Goal: Task Accomplishment & Management: Use online tool/utility

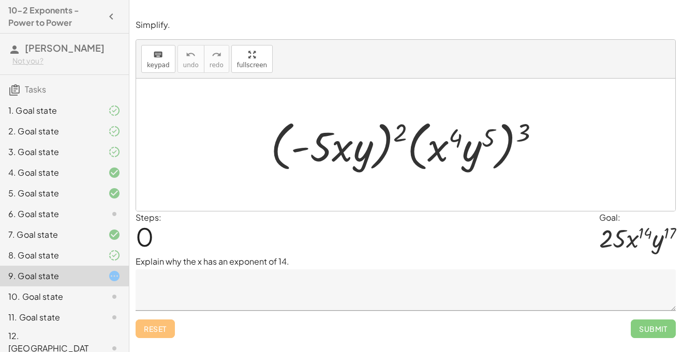
click at [84, 245] on div "6. Goal state" at bounding box center [64, 255] width 129 height 21
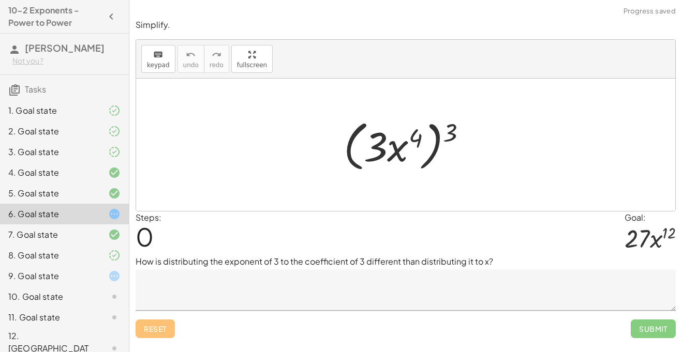
click at [103, 216] on div at bounding box center [106, 214] width 29 height 12
click at [104, 270] on div at bounding box center [106, 276] width 29 height 12
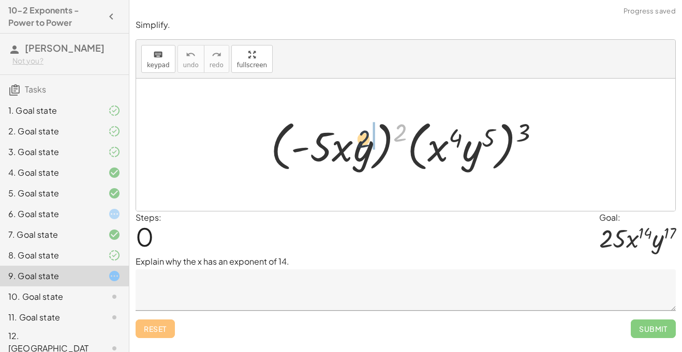
drag, startPoint x: 400, startPoint y: 128, endPoint x: 357, endPoint y: 135, distance: 43.5
click at [357, 135] on div at bounding box center [409, 144] width 288 height 59
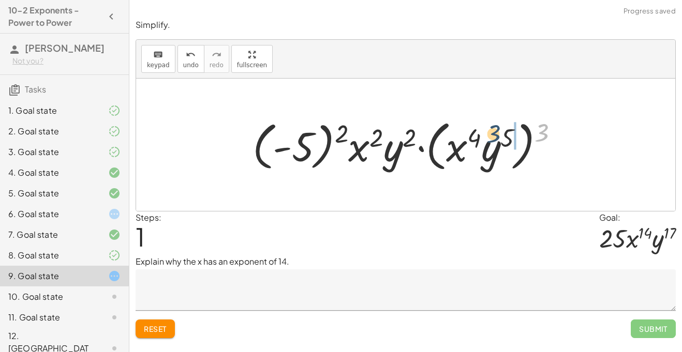
drag, startPoint x: 546, startPoint y: 132, endPoint x: 489, endPoint y: 134, distance: 57.5
click at [489, 134] on div at bounding box center [409, 144] width 325 height 59
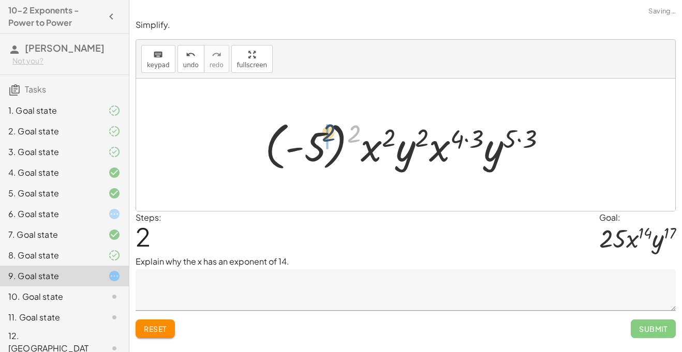
drag, startPoint x: 353, startPoint y: 138, endPoint x: 289, endPoint y: 148, distance: 64.9
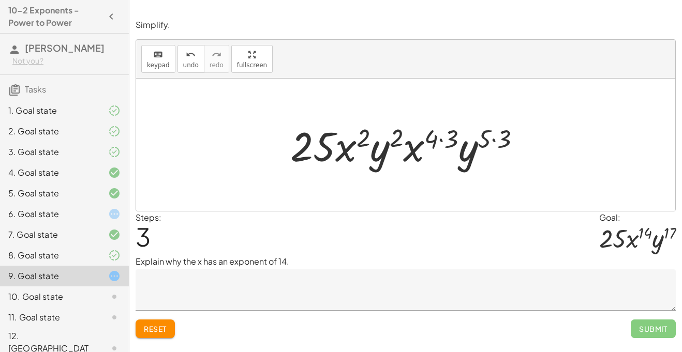
click at [362, 140] on div at bounding box center [409, 144] width 249 height 53
click at [455, 140] on div at bounding box center [409, 144] width 249 height 53
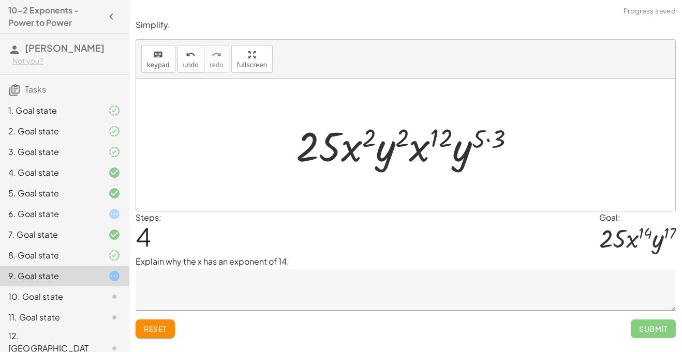
click at [483, 141] on div at bounding box center [409, 144] width 237 height 53
click at [484, 142] on div at bounding box center [409, 144] width 237 height 53
click at [491, 139] on div at bounding box center [409, 144] width 237 height 53
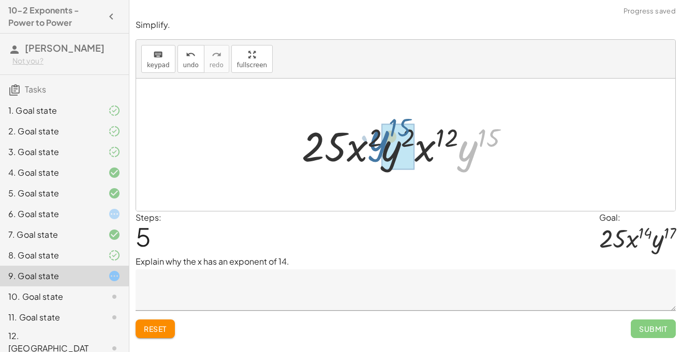
drag, startPoint x: 468, startPoint y: 154, endPoint x: 380, endPoint y: 144, distance: 88.4
click at [380, 144] on div at bounding box center [409, 144] width 226 height 53
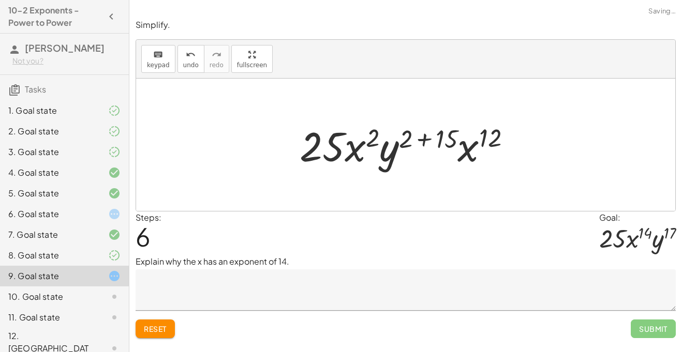
click at [422, 139] on div at bounding box center [409, 144] width 230 height 53
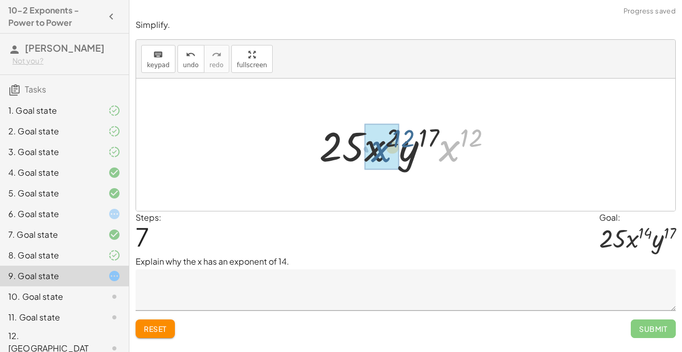
drag, startPoint x: 456, startPoint y: 151, endPoint x: 382, endPoint y: 151, distance: 74.0
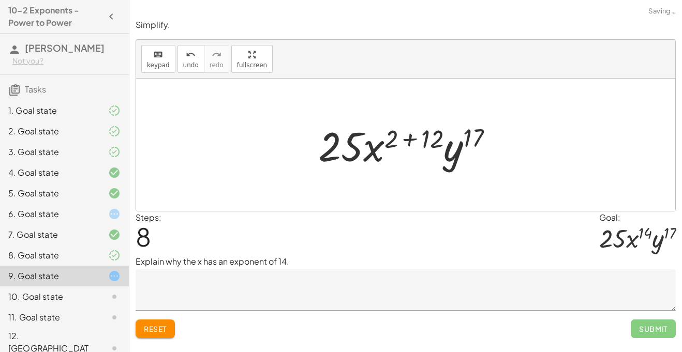
click at [406, 138] on div at bounding box center [409, 144] width 193 height 53
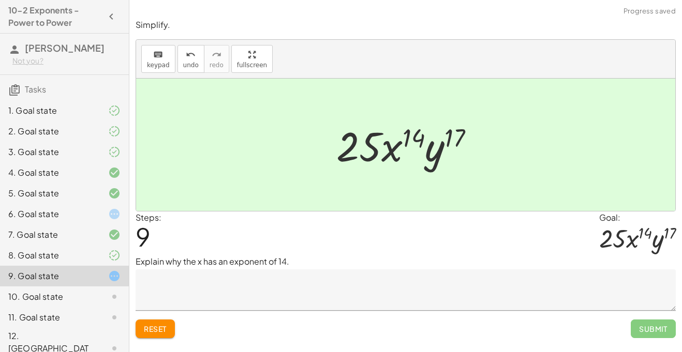
click at [335, 282] on textarea at bounding box center [406, 290] width 540 height 41
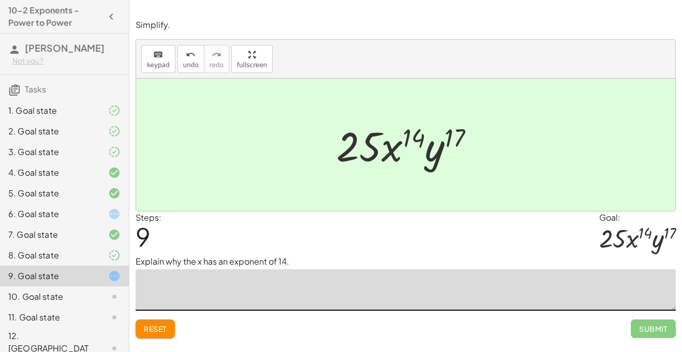
click at [160, 331] on span "Reset" at bounding box center [155, 328] width 23 height 9
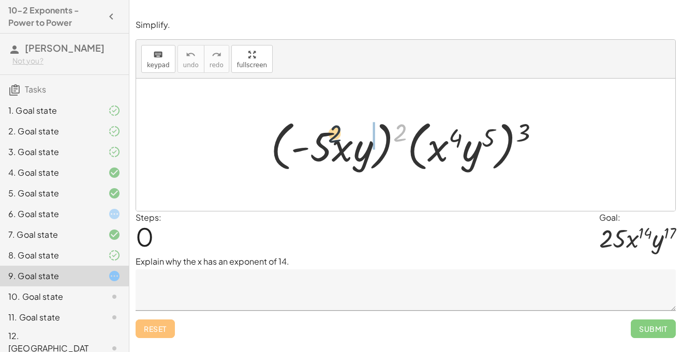
drag, startPoint x: 401, startPoint y: 131, endPoint x: 333, endPoint y: 132, distance: 67.8
click at [333, 132] on div at bounding box center [409, 144] width 288 height 59
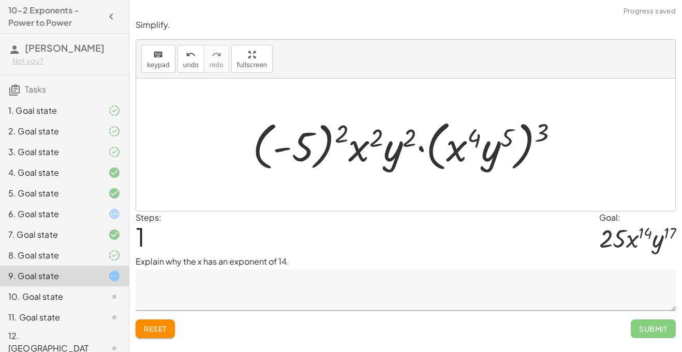
drag, startPoint x: 341, startPoint y: 131, endPoint x: 331, endPoint y: 136, distance: 11.6
click at [331, 136] on div at bounding box center [409, 144] width 325 height 59
click at [311, 141] on div at bounding box center [409, 144] width 325 height 59
drag, startPoint x: 341, startPoint y: 135, endPoint x: 316, endPoint y: 145, distance: 27.2
click at [316, 145] on div at bounding box center [409, 144] width 325 height 59
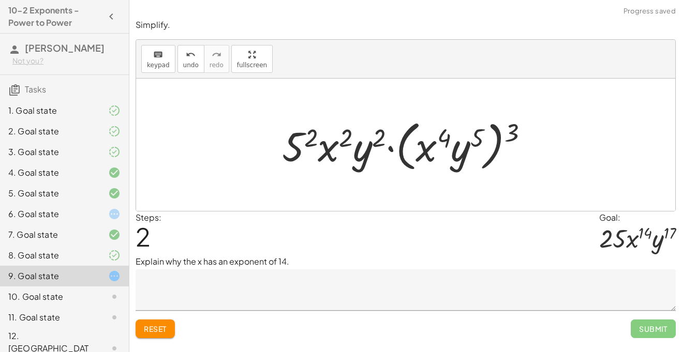
click at [293, 150] on div at bounding box center [409, 144] width 265 height 59
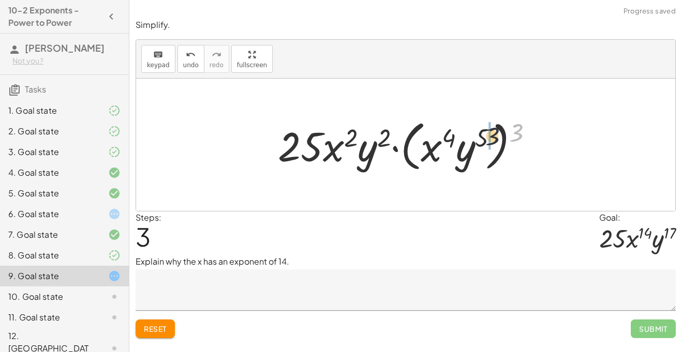
drag, startPoint x: 520, startPoint y: 131, endPoint x: 487, endPoint y: 136, distance: 33.9
click at [487, 136] on div at bounding box center [410, 144] width 274 height 59
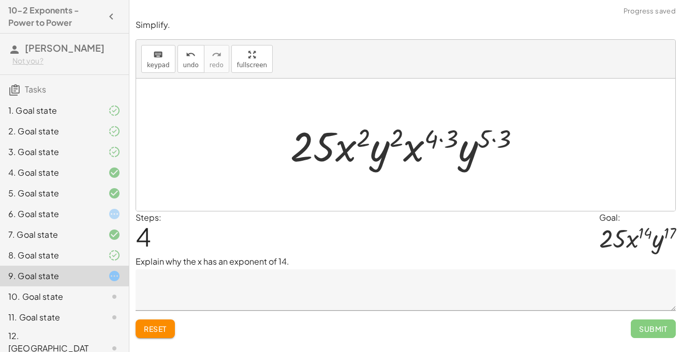
click at [442, 141] on div at bounding box center [409, 144] width 249 height 53
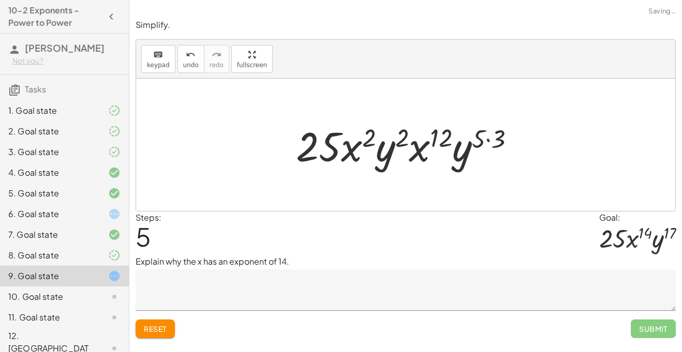
click at [494, 139] on div at bounding box center [409, 144] width 237 height 53
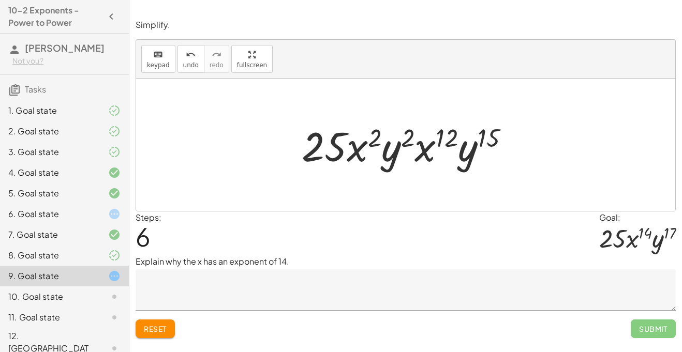
click at [207, 313] on div "Reset Submit" at bounding box center [406, 324] width 540 height 27
click at [218, 305] on textarea at bounding box center [406, 290] width 540 height 41
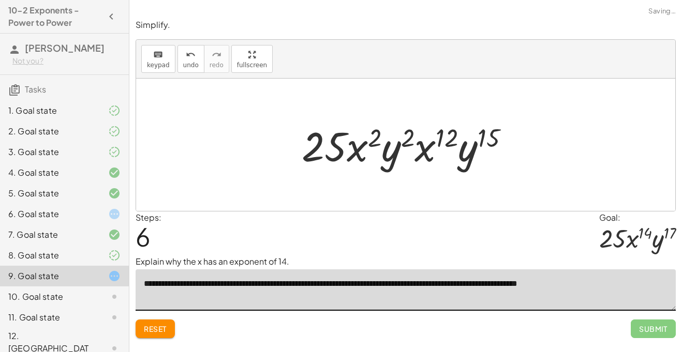
click at [566, 282] on textarea "**********" at bounding box center [406, 290] width 540 height 41
click at [623, 285] on textarea "**********" at bounding box center [406, 290] width 540 height 41
type textarea "**********"
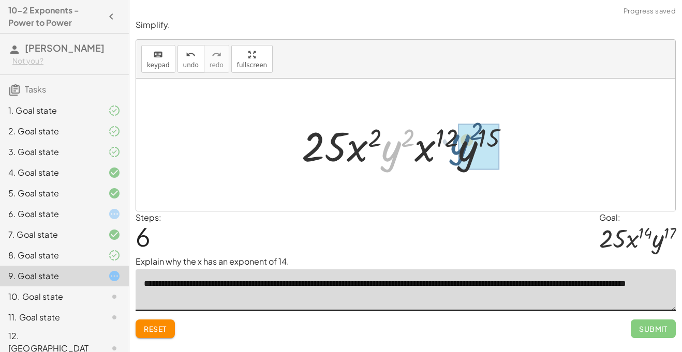
drag, startPoint x: 388, startPoint y: 165, endPoint x: 459, endPoint y: 159, distance: 71.1
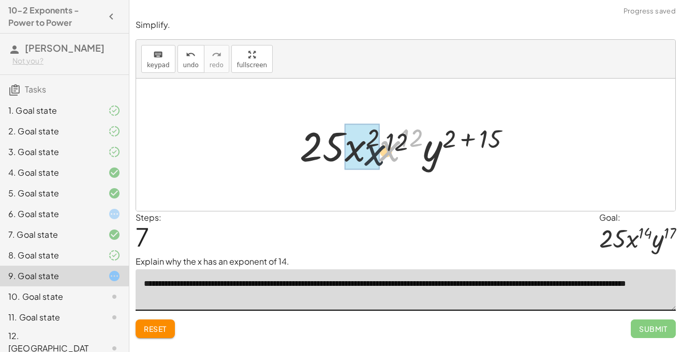
drag, startPoint x: 392, startPoint y: 145, endPoint x: 360, endPoint y: 152, distance: 32.2
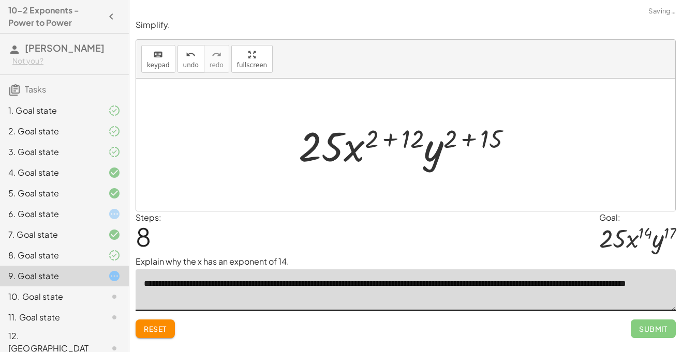
click at [395, 141] on div at bounding box center [409, 144] width 232 height 53
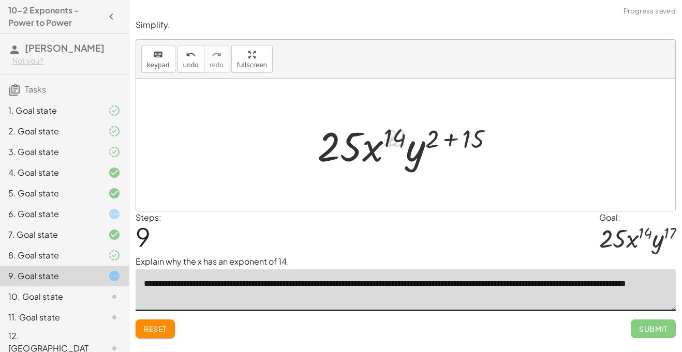
click at [454, 140] on div at bounding box center [409, 144] width 195 height 53
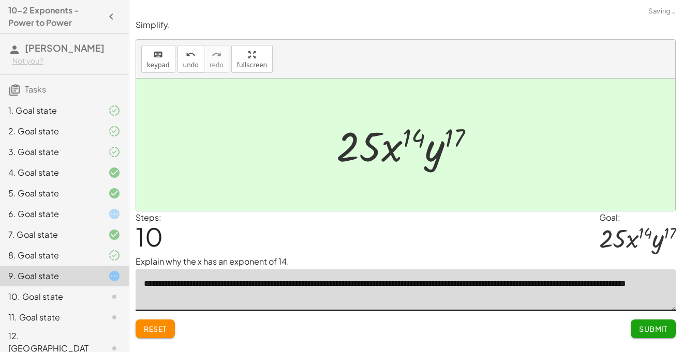
click at [655, 330] on span "Submit" at bounding box center [653, 328] width 28 height 9
